Goal: Obtain resource: Obtain resource

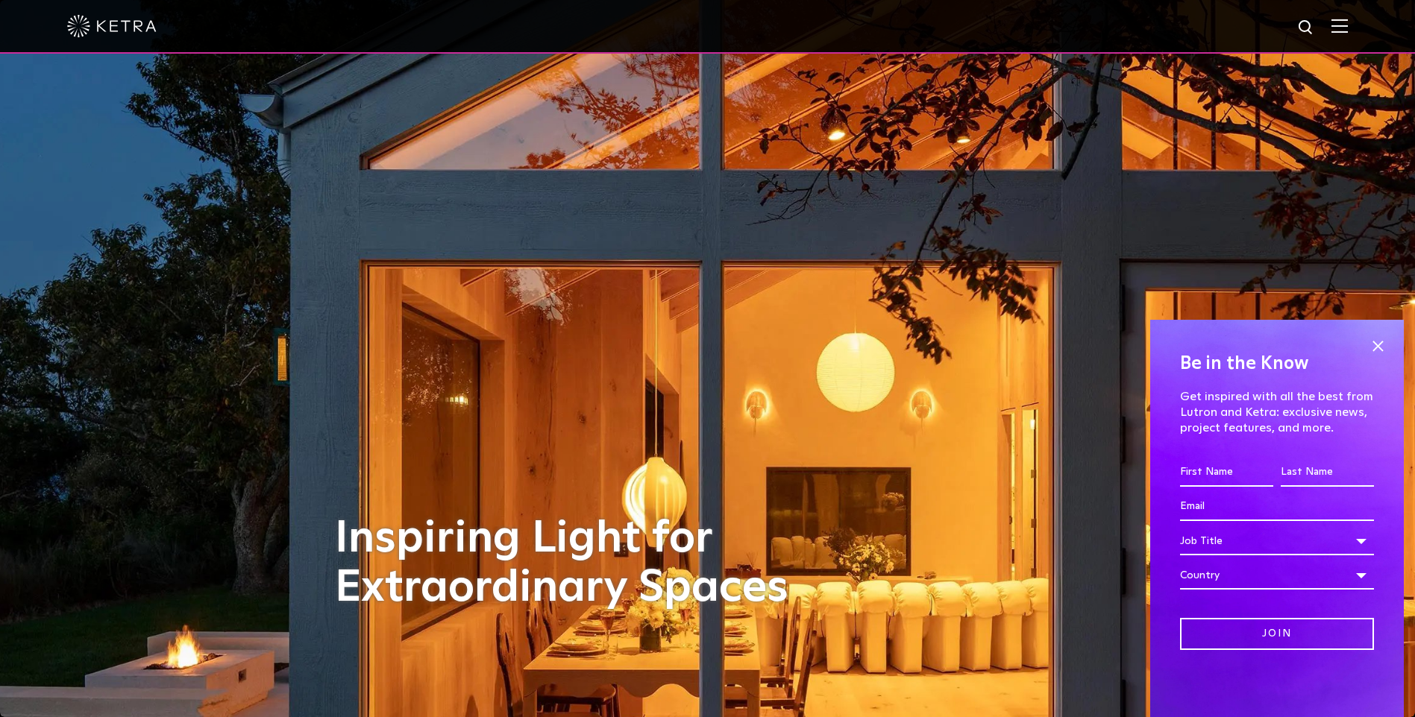
click at [1348, 29] on img at bounding box center [1339, 26] width 16 height 14
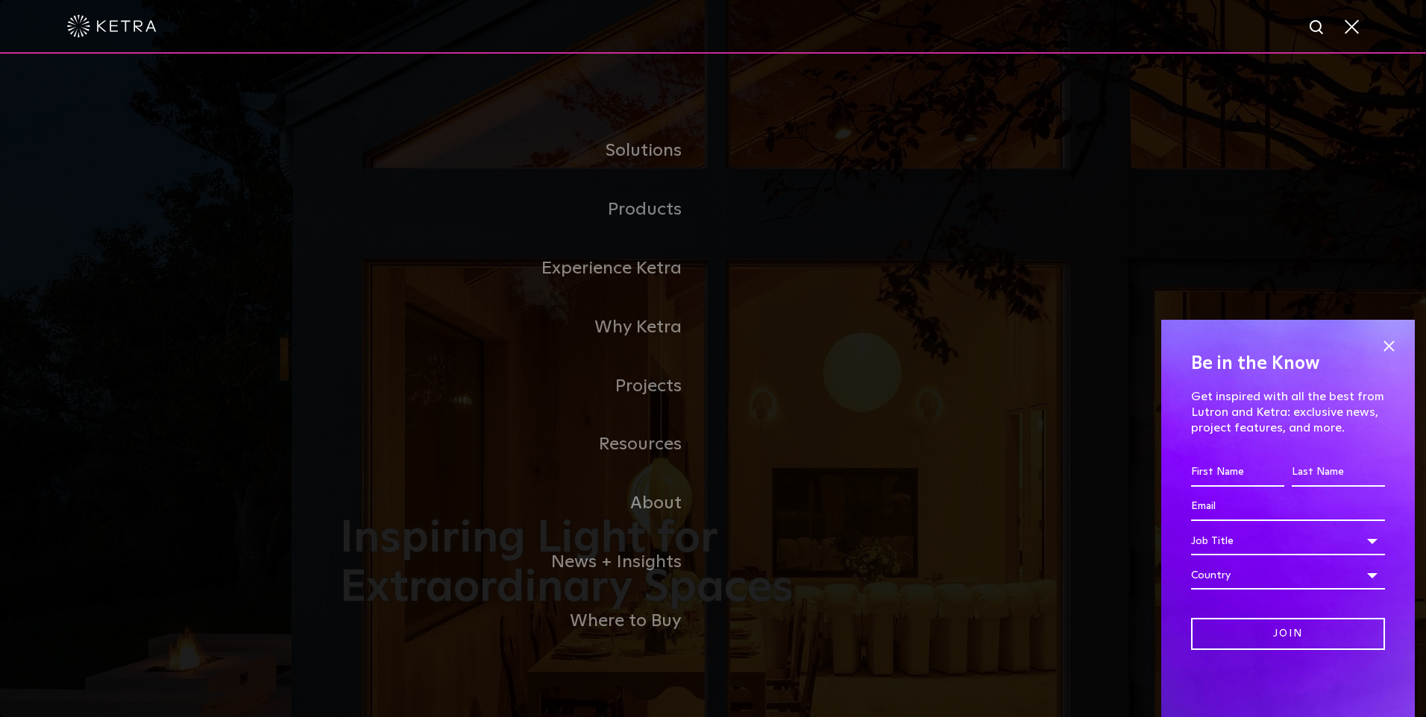
click at [0, 0] on link "Commercial Products" at bounding box center [0, 0] width 0 height 0
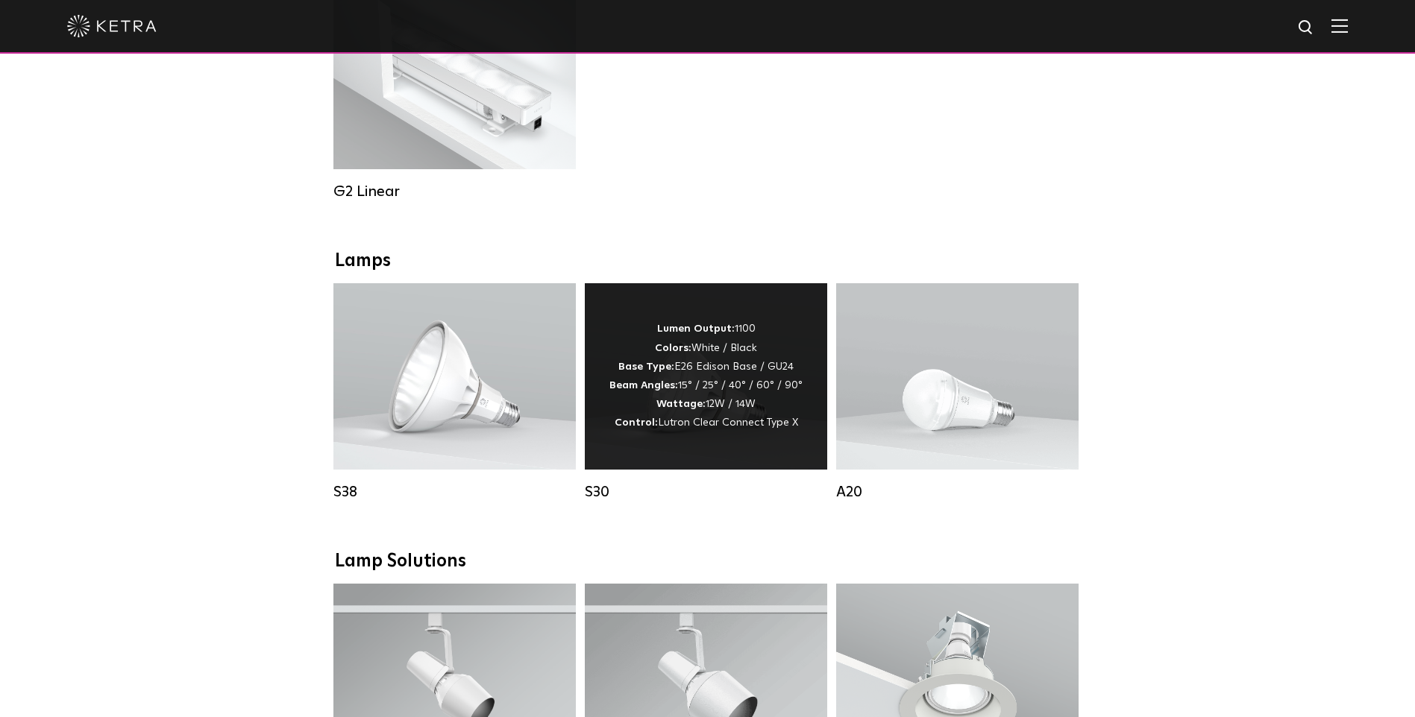
scroll to position [895, 0]
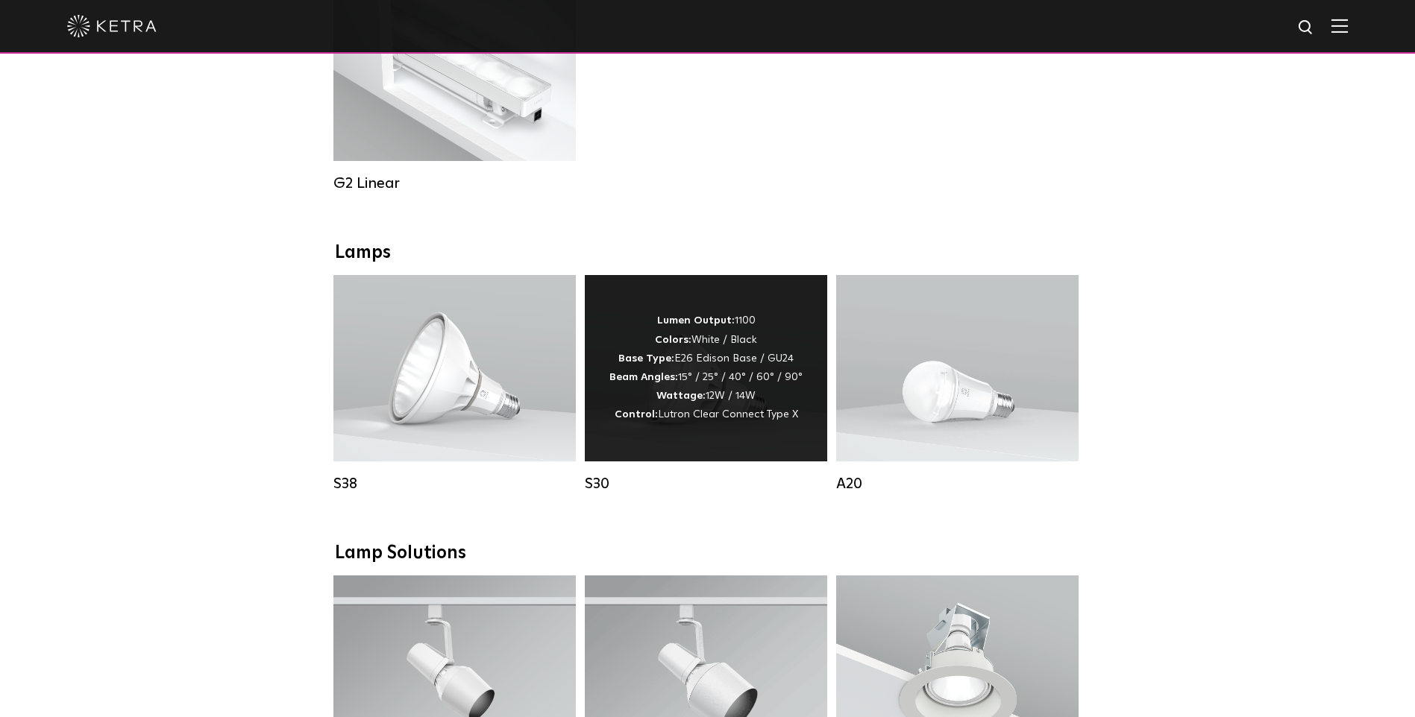
click at [671, 383] on div "Lumen Output: 1100 Colors: White / Black Base Type: E26 Edison Base / GU24 Beam…" at bounding box center [705, 368] width 193 height 113
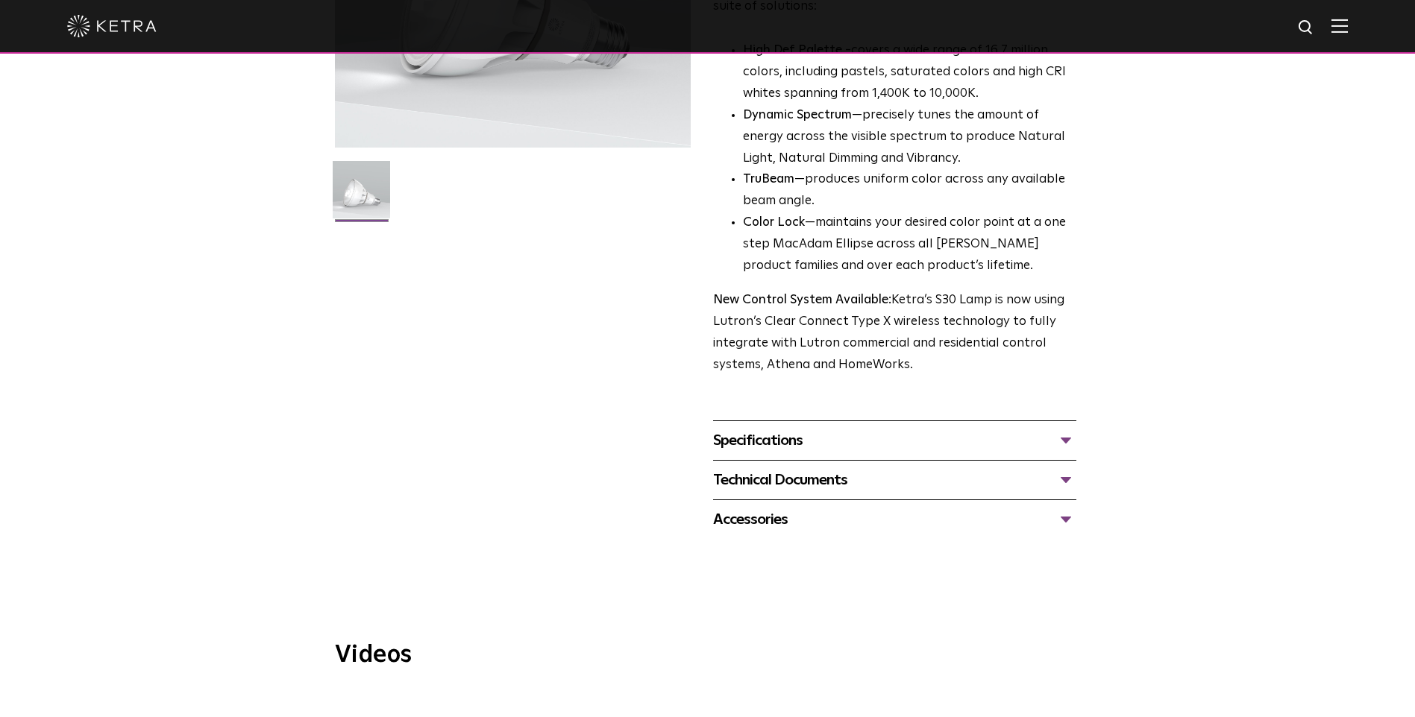
scroll to position [597, 0]
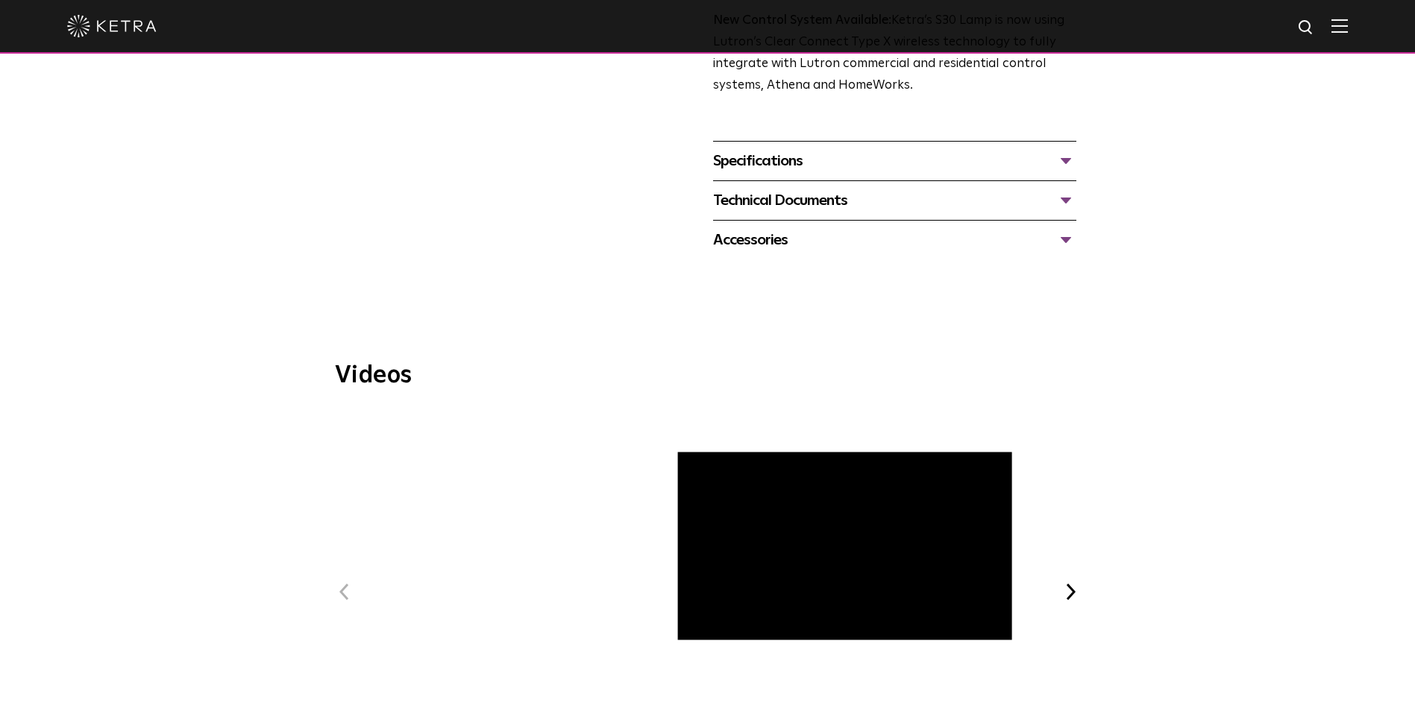
click at [1057, 164] on div "Specifications" at bounding box center [894, 161] width 363 height 24
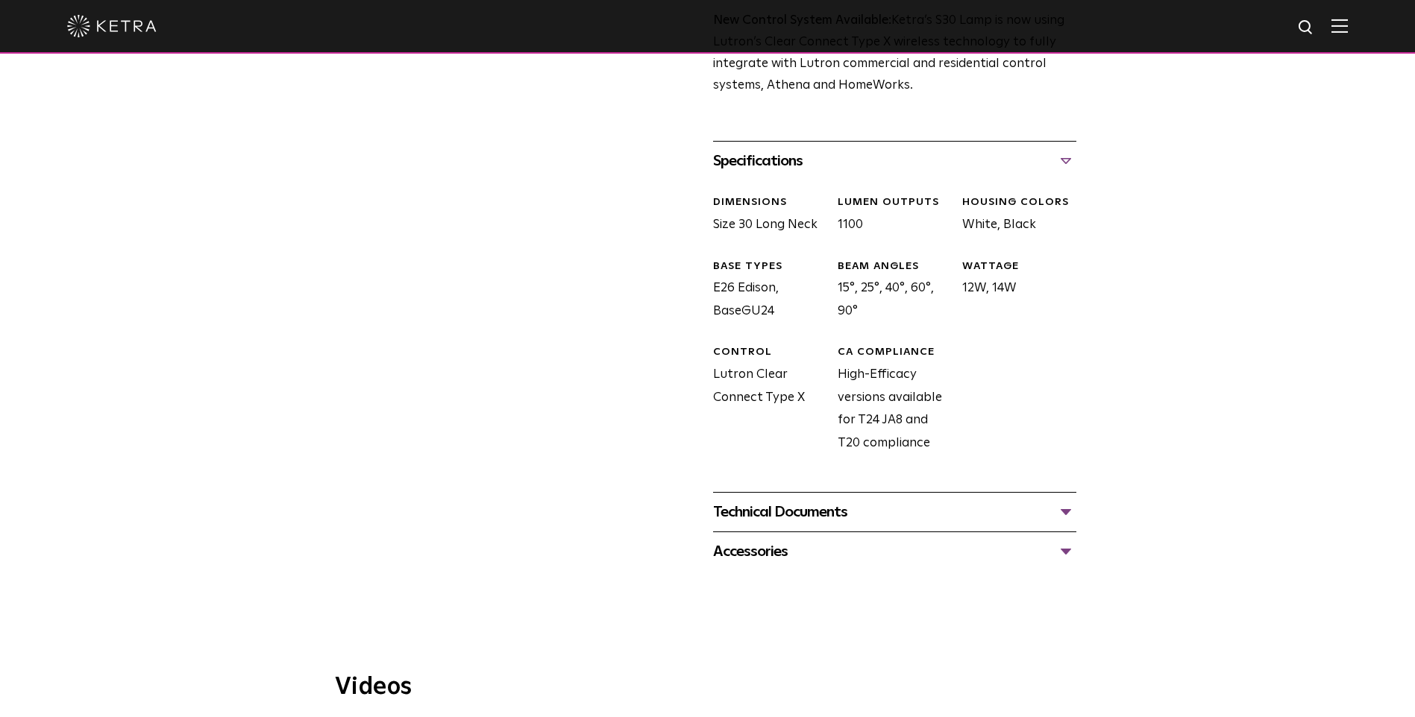
click at [883, 518] on div "Technical Documents" at bounding box center [894, 512] width 363 height 24
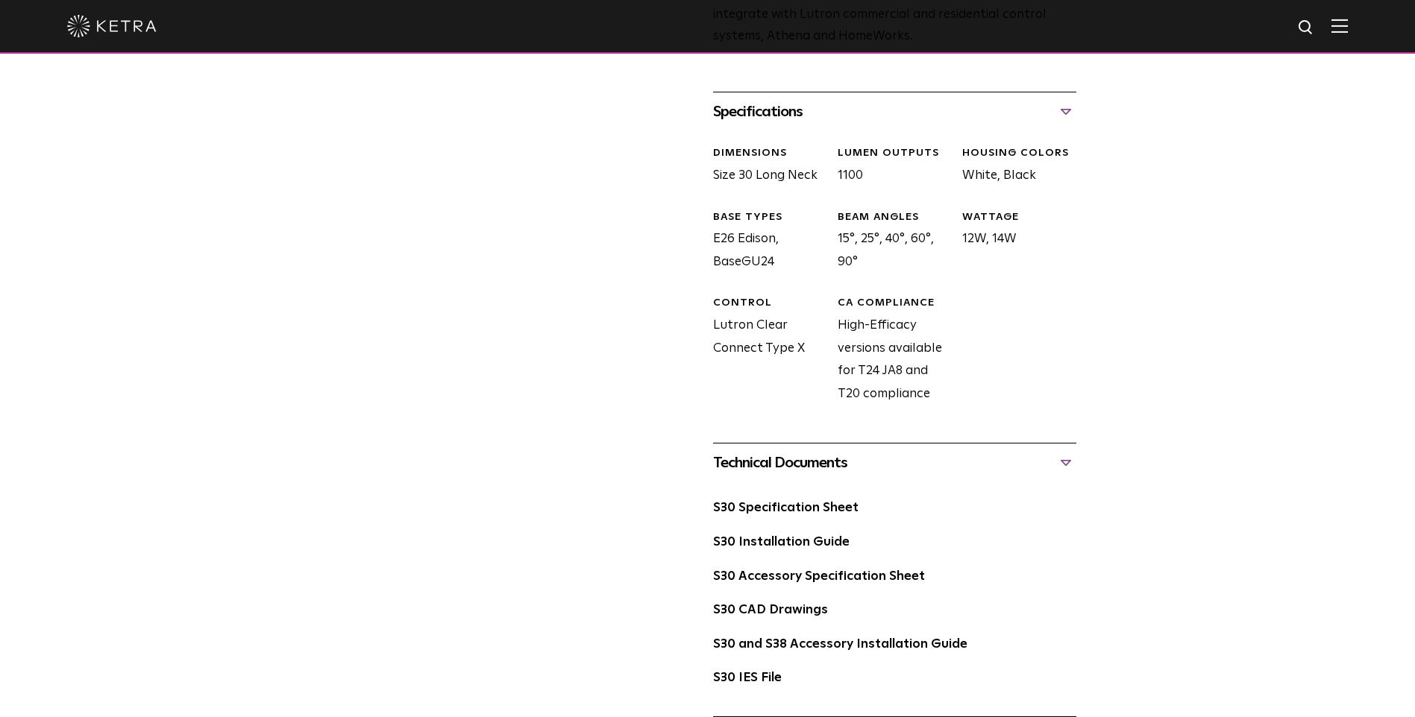
scroll to position [671, 0]
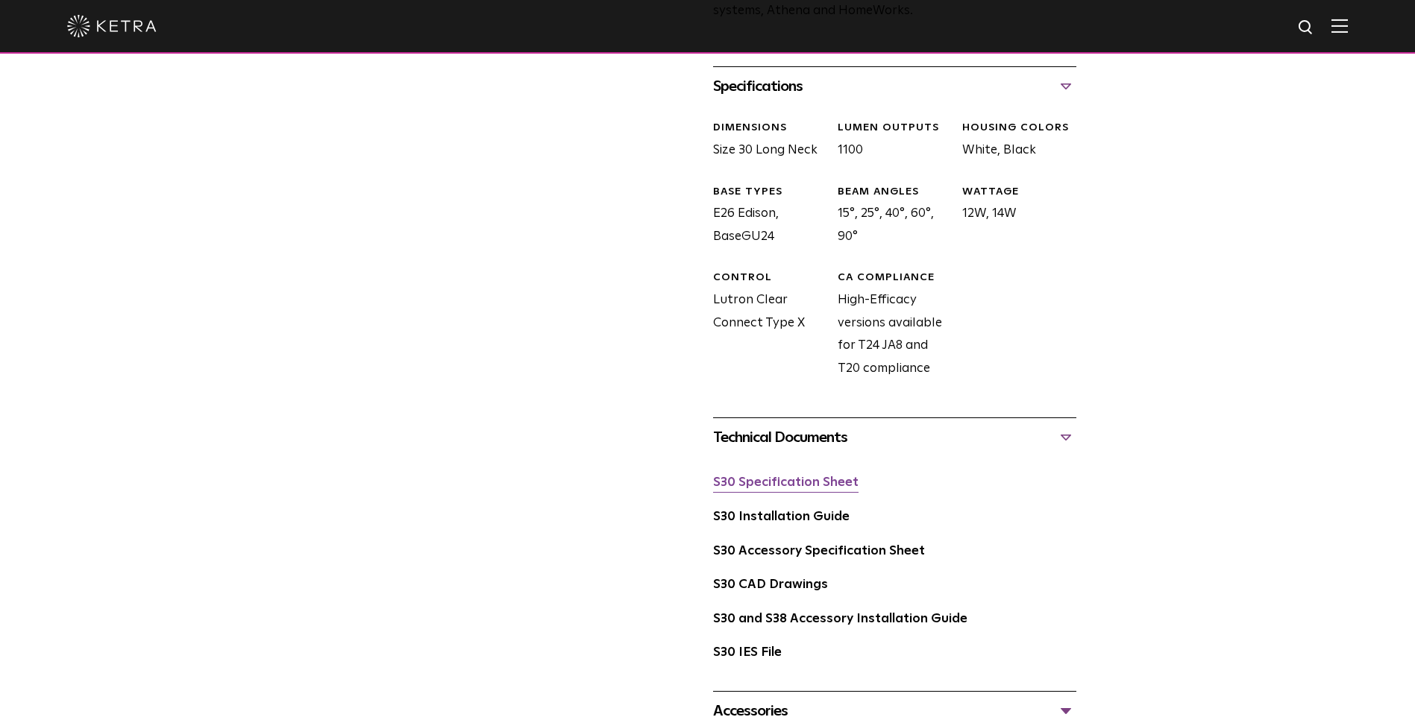
click at [821, 484] on link "S30 Specification Sheet" at bounding box center [785, 483] width 145 height 13
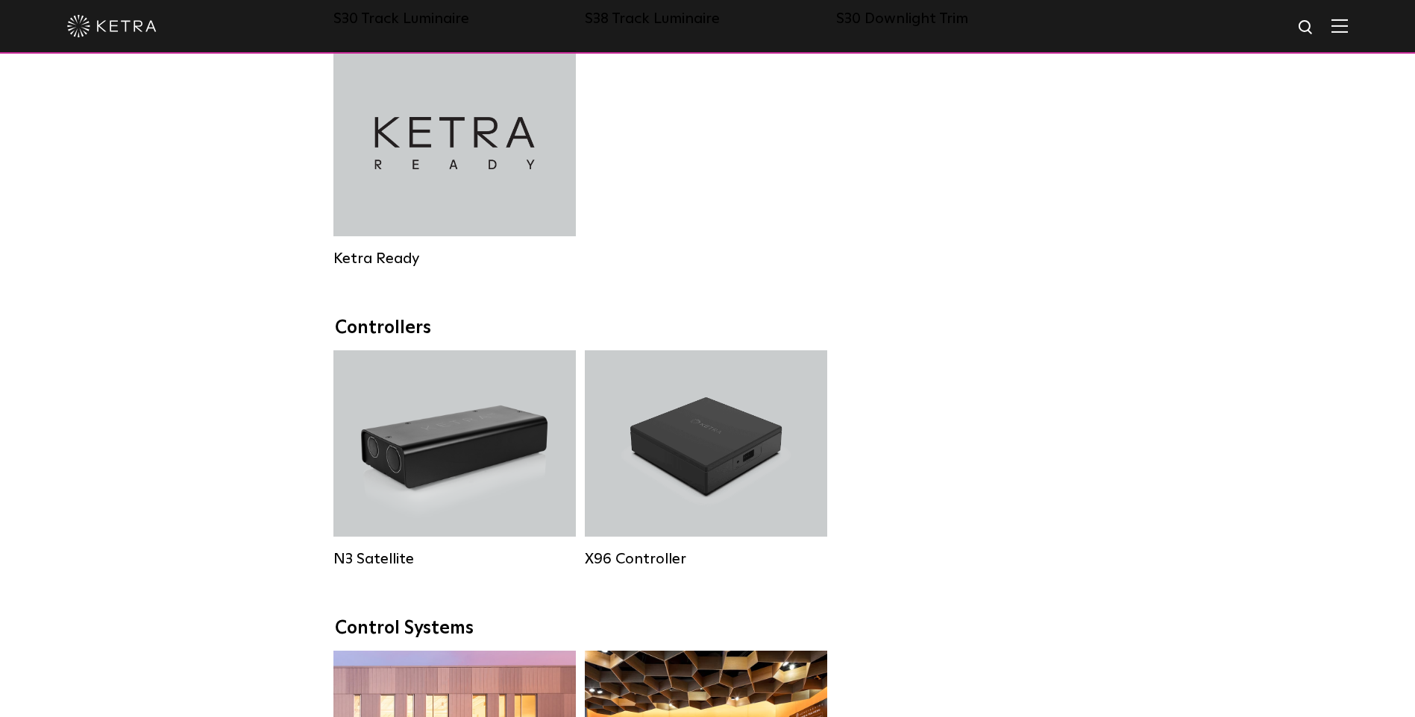
scroll to position [1417, 0]
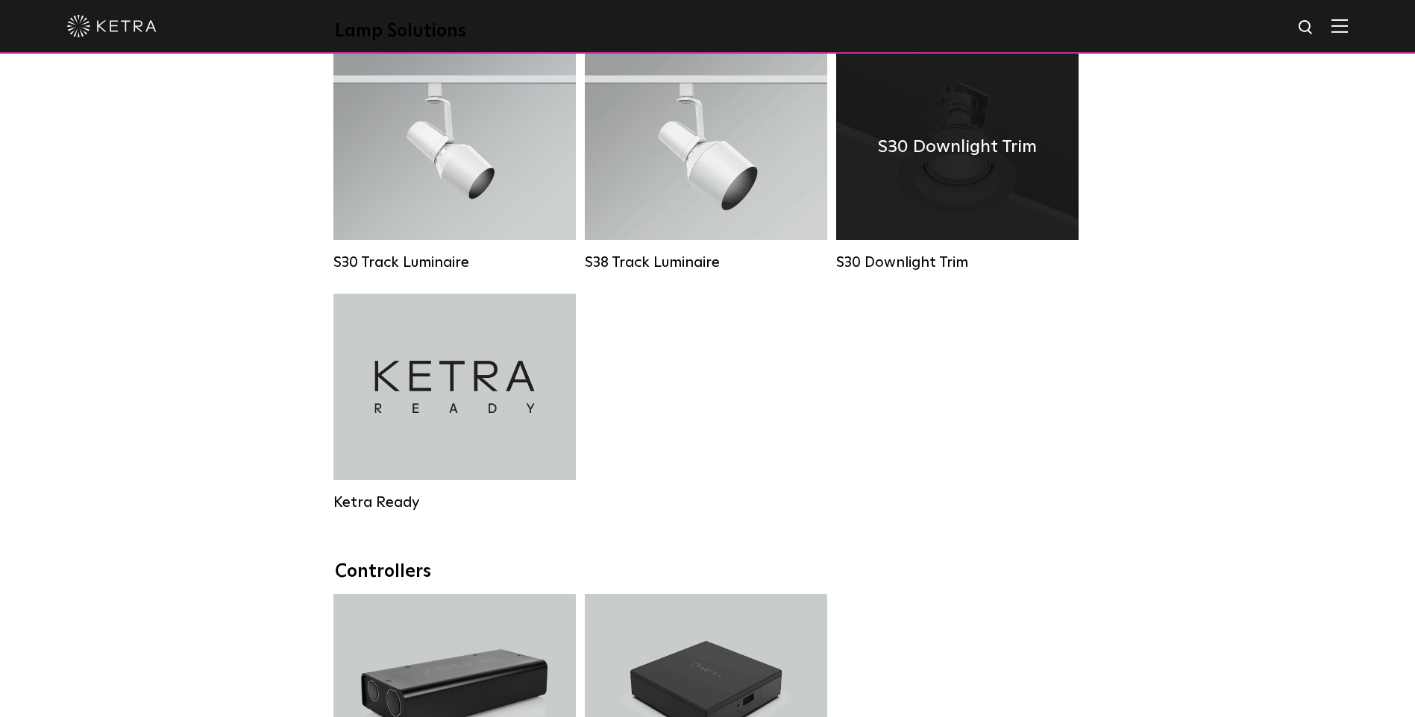
click at [961, 189] on div "S30 Downlight Trim" at bounding box center [957, 147] width 242 height 186
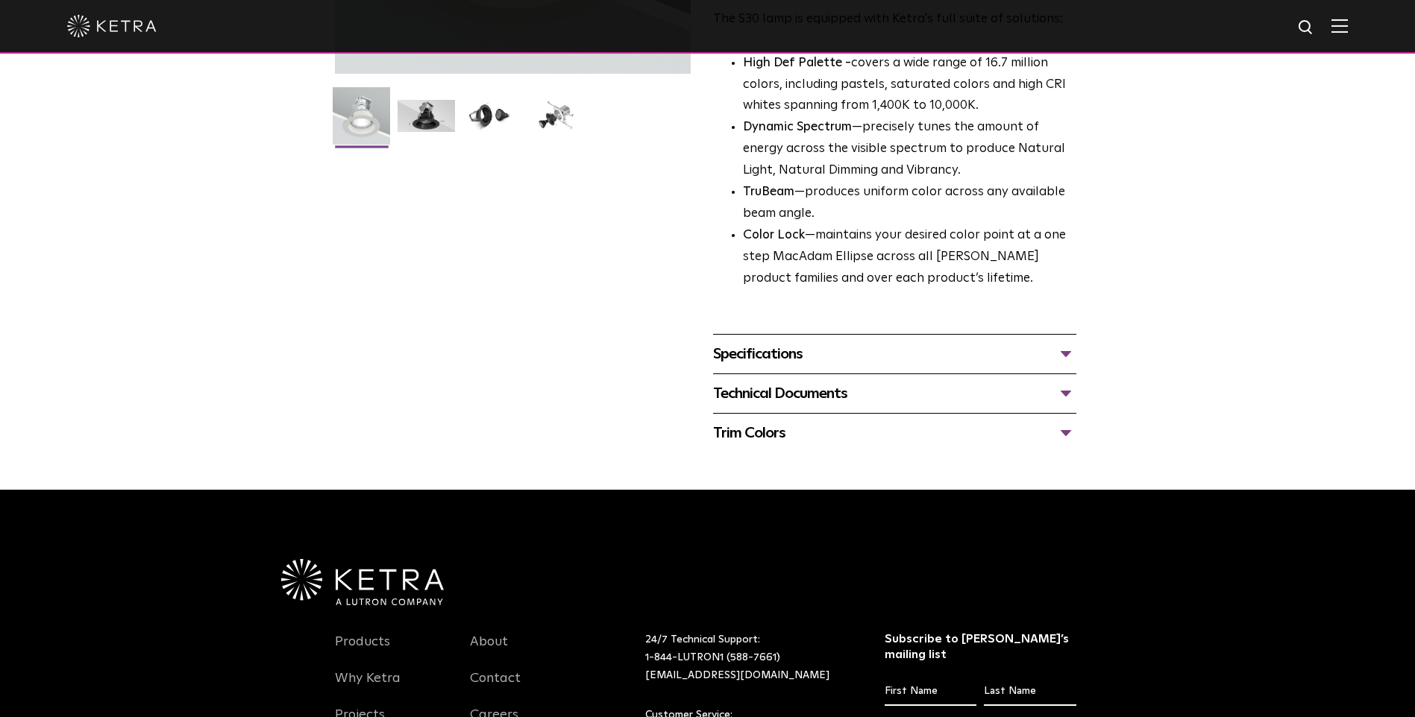
scroll to position [597, 0]
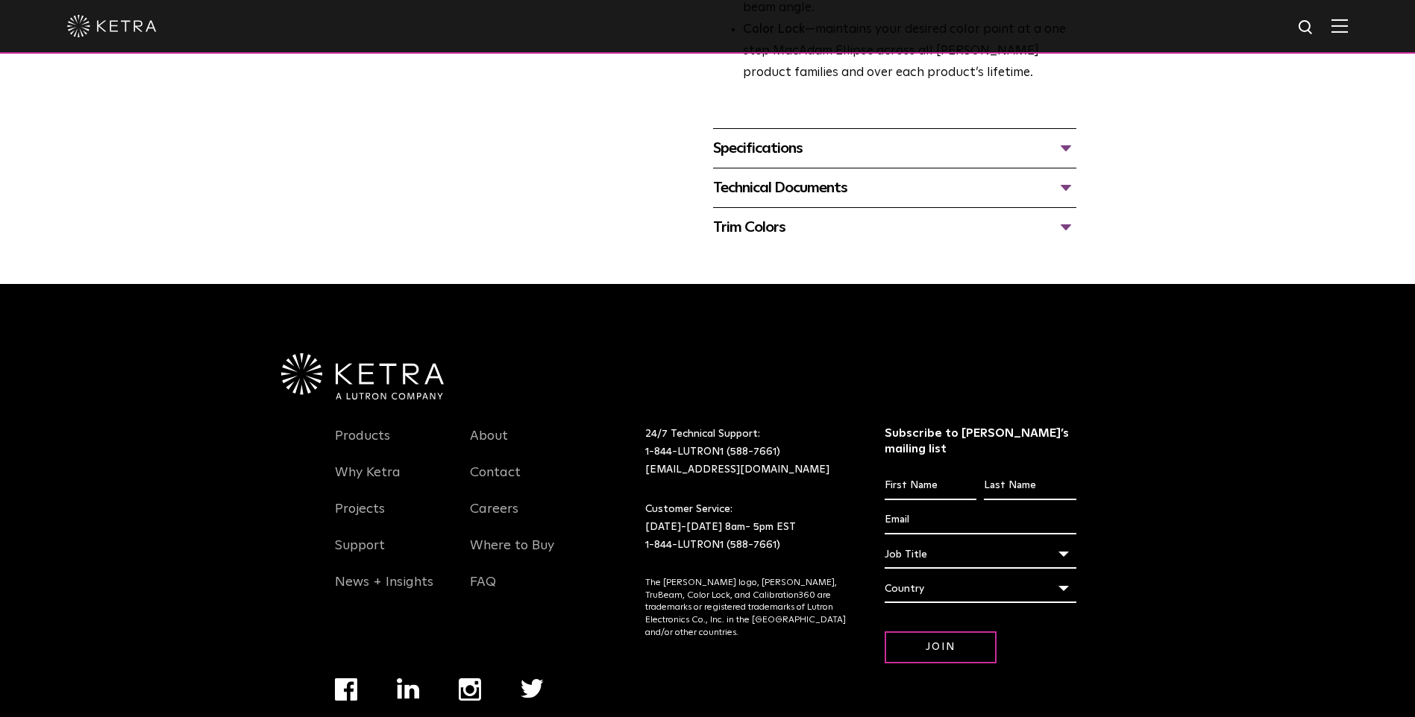
click at [1061, 149] on div "Specifications" at bounding box center [894, 148] width 363 height 24
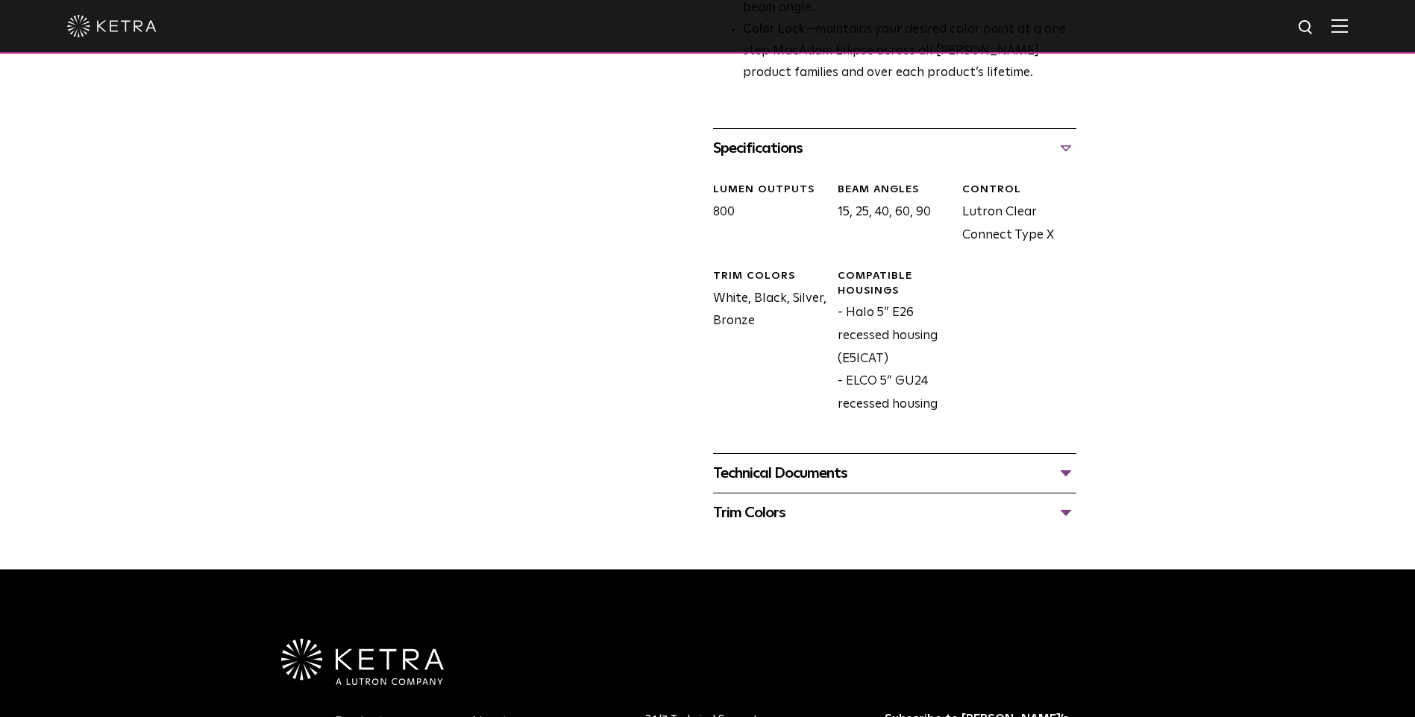
click at [1061, 149] on div "Specifications" at bounding box center [894, 148] width 363 height 24
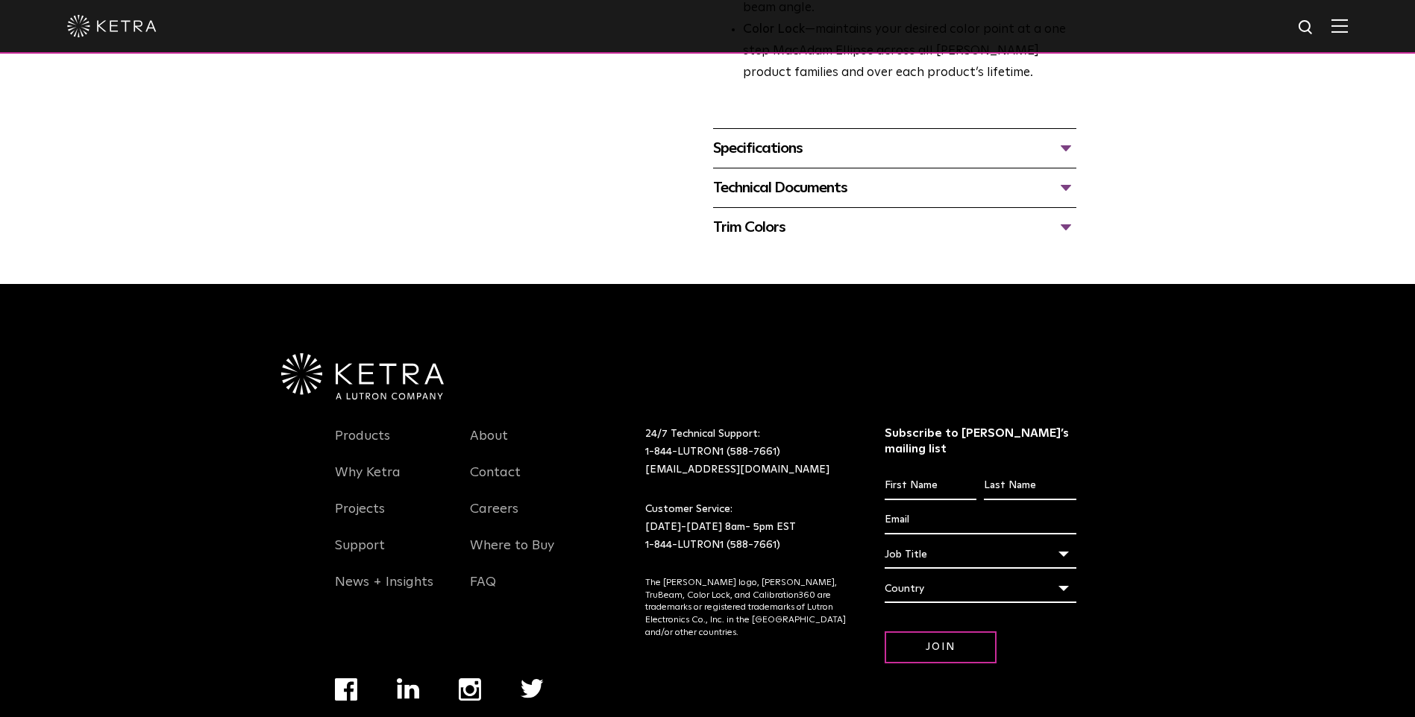
drag, startPoint x: 1060, startPoint y: 184, endPoint x: 1049, endPoint y: 190, distance: 13.3
click at [1057, 184] on div "Technical Documents" at bounding box center [894, 188] width 363 height 24
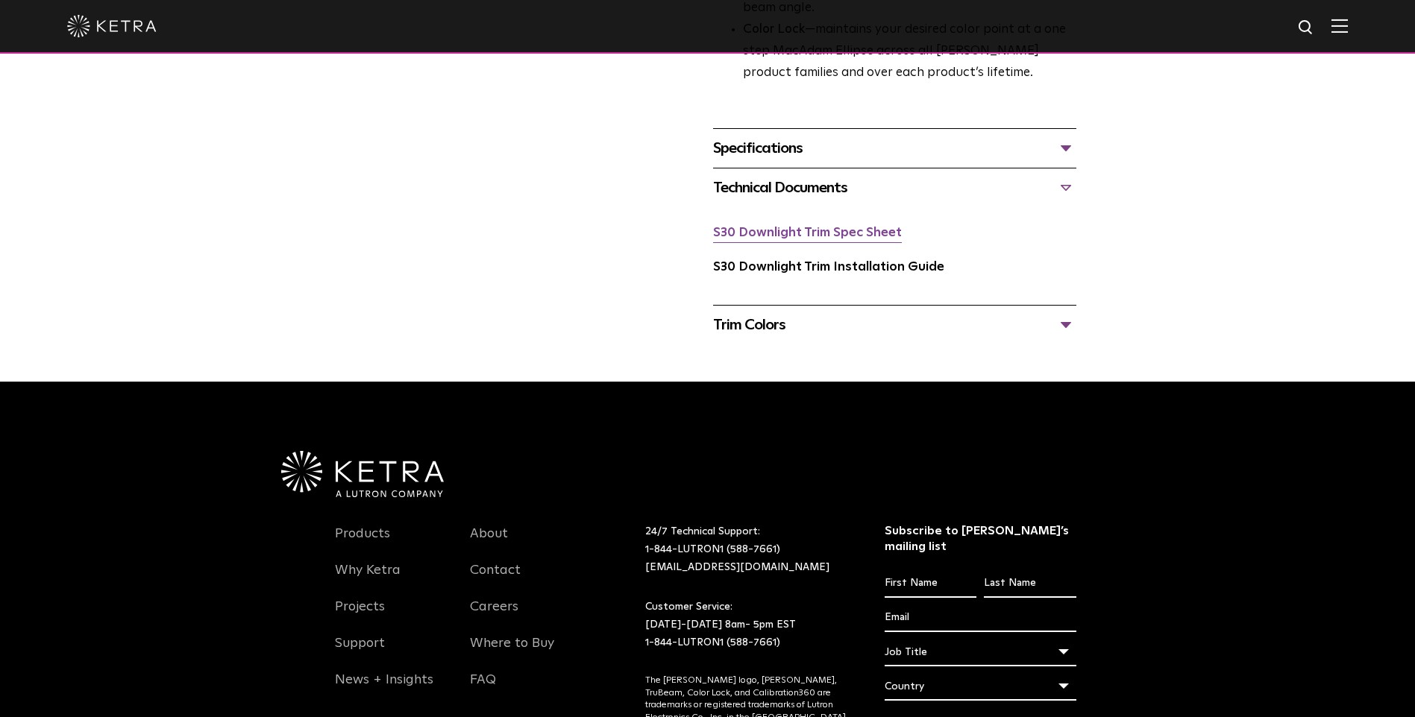
click at [893, 233] on link "S30 Downlight Trim Spec Sheet" at bounding box center [807, 233] width 189 height 13
